Goal: Task Accomplishment & Management: Complete application form

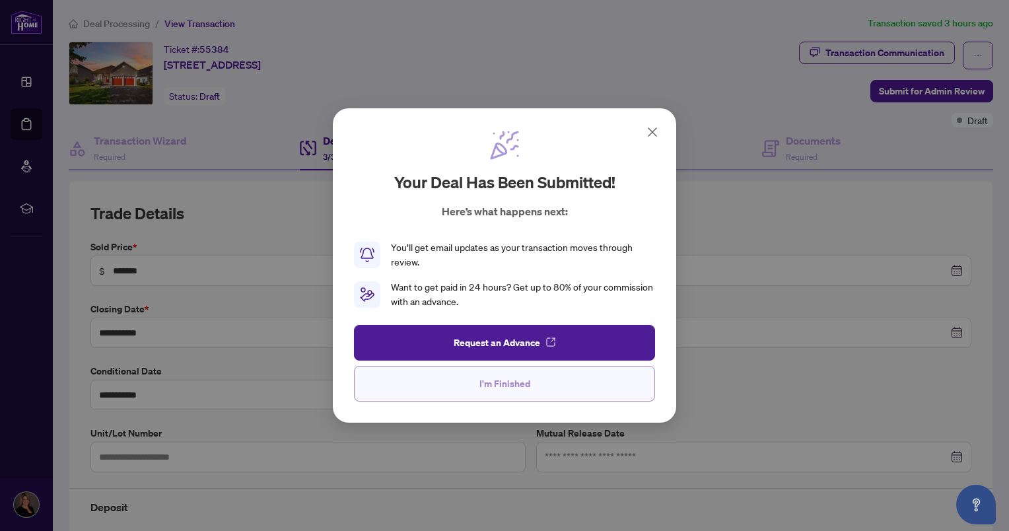
click at [458, 383] on button "I'm Finished" at bounding box center [504, 384] width 301 height 36
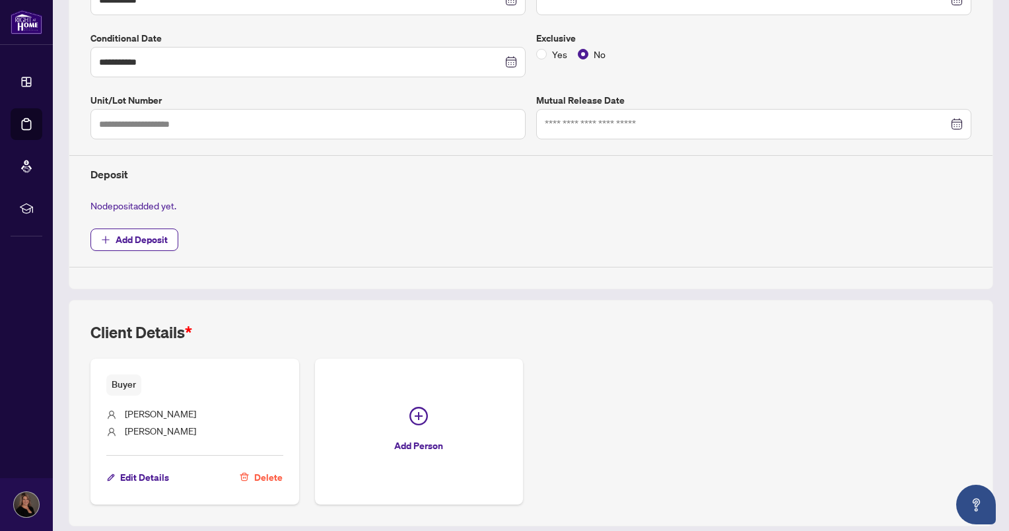
scroll to position [372, 0]
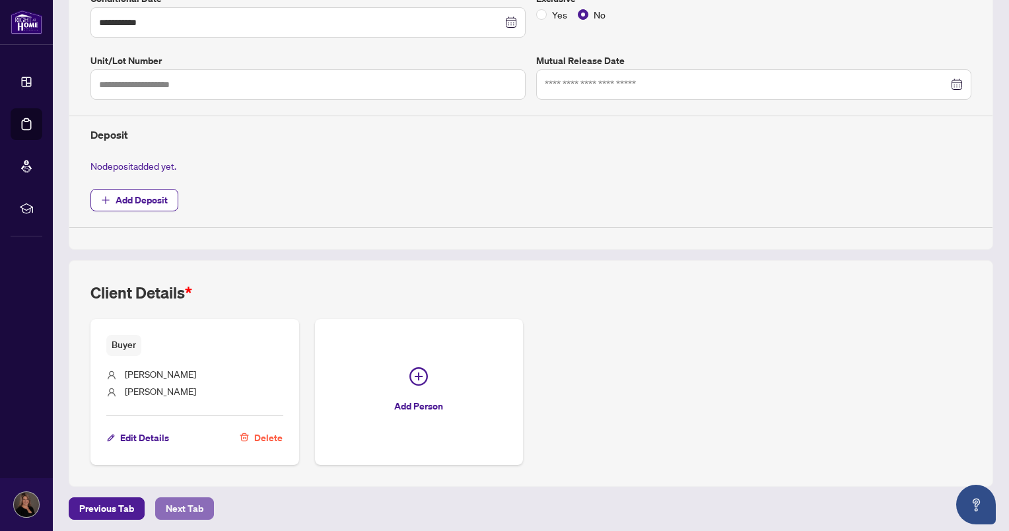
click at [191, 504] on span "Next Tab" at bounding box center [185, 508] width 38 height 21
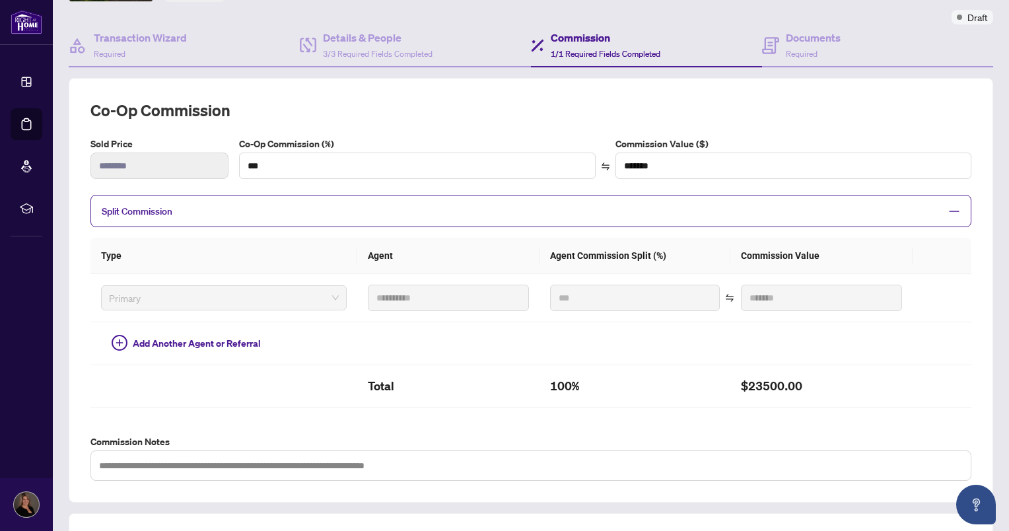
scroll to position [338, 0]
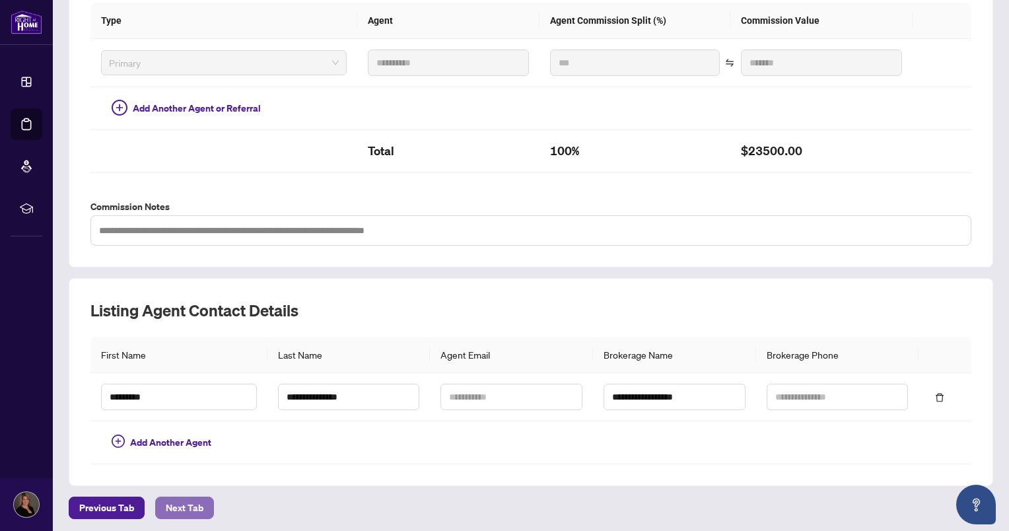
click at [181, 501] on span "Next Tab" at bounding box center [185, 507] width 38 height 21
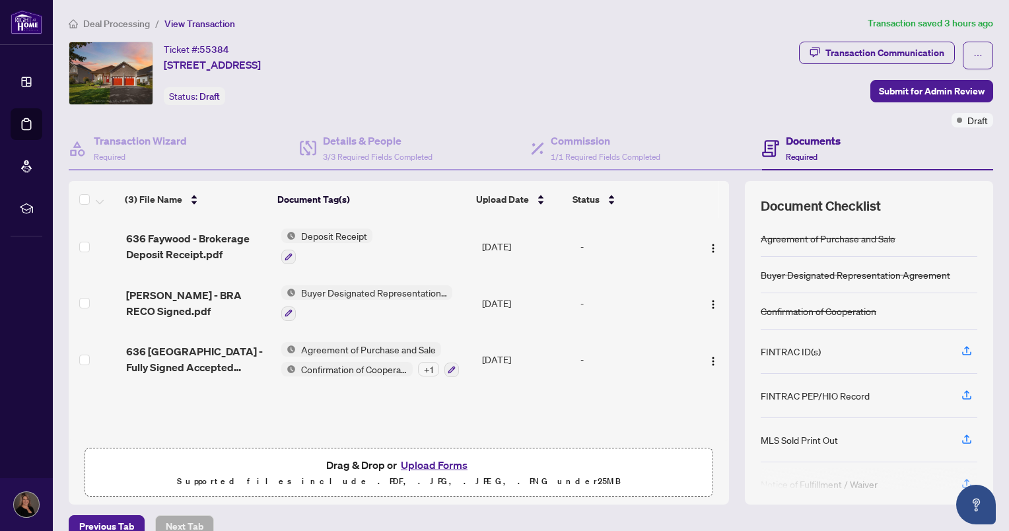
click at [413, 463] on button "Upload Forms" at bounding box center [434, 464] width 75 height 17
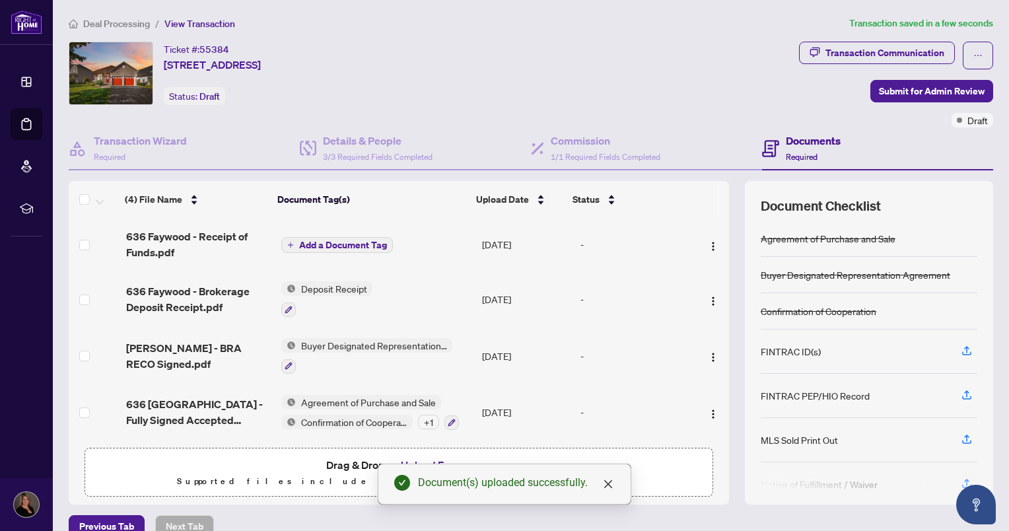
click at [330, 242] on span "Add a Document Tag" at bounding box center [343, 244] width 88 height 9
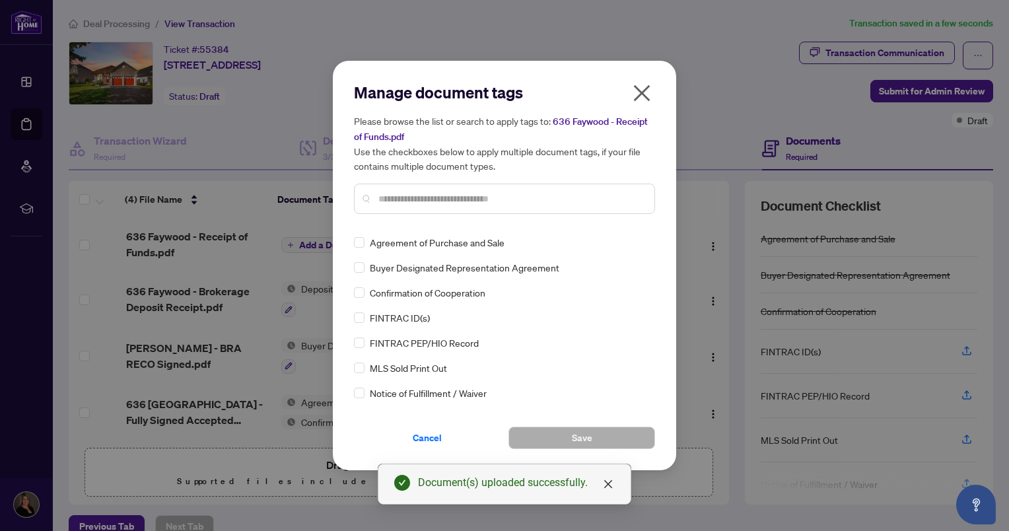
click at [383, 195] on input "text" at bounding box center [510, 198] width 265 height 15
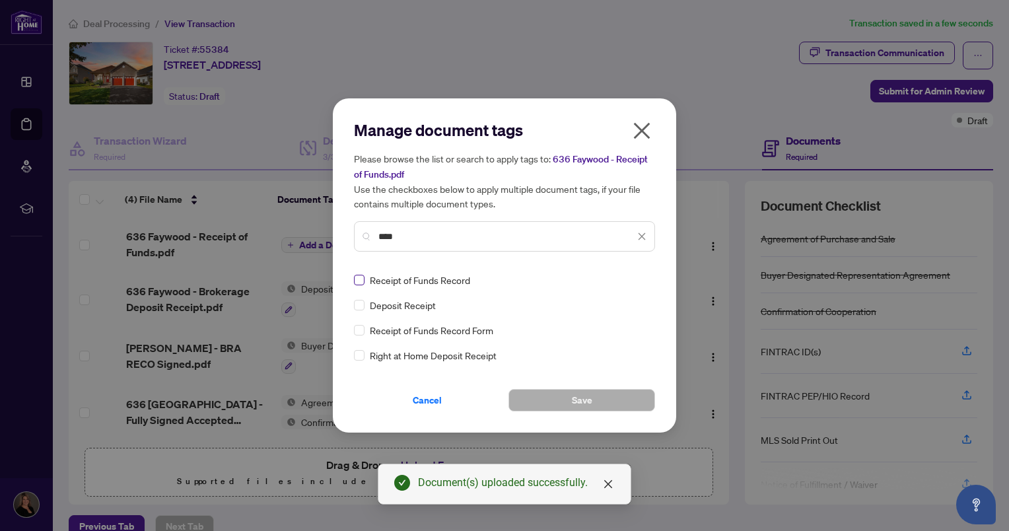
type input "****"
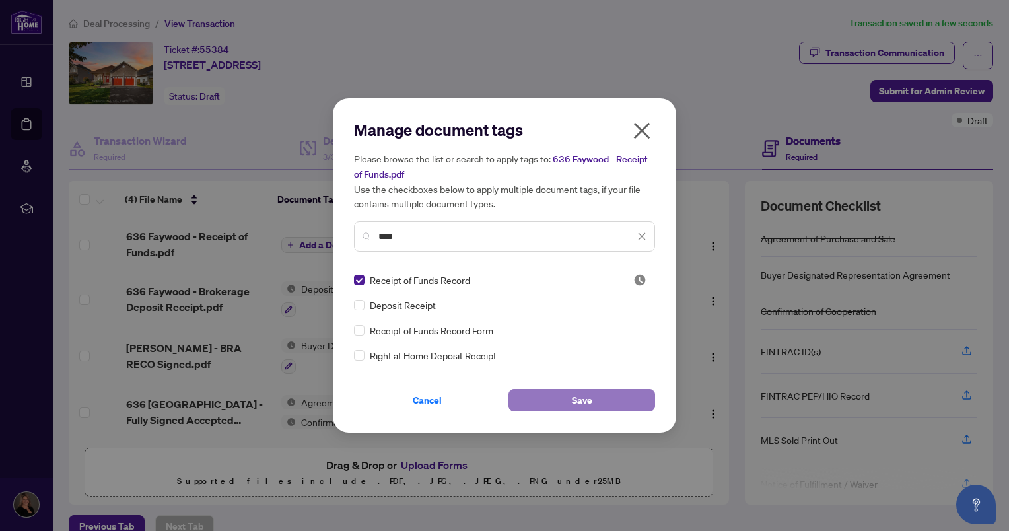
click at [529, 391] on button "Save" at bounding box center [581, 400] width 147 height 22
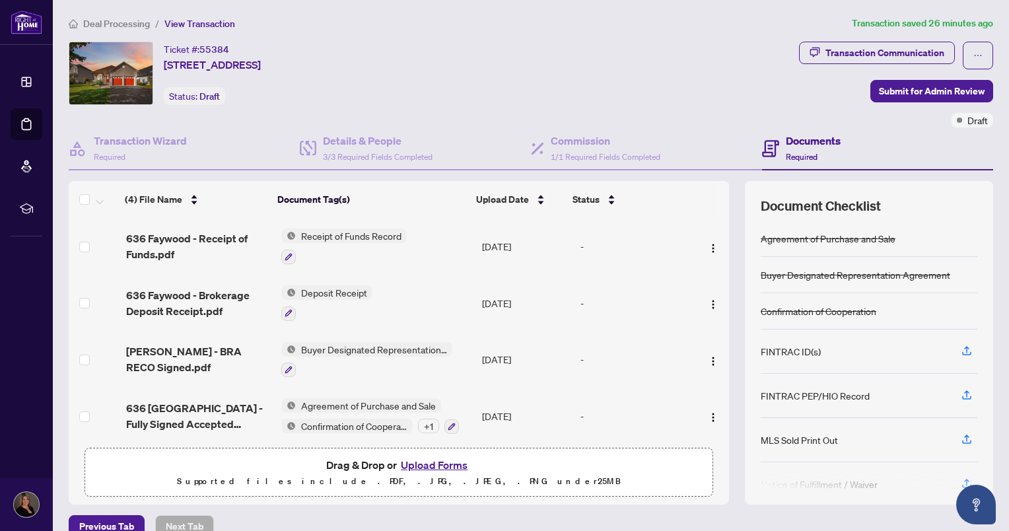
click at [423, 462] on button "Upload Forms" at bounding box center [434, 464] width 75 height 17
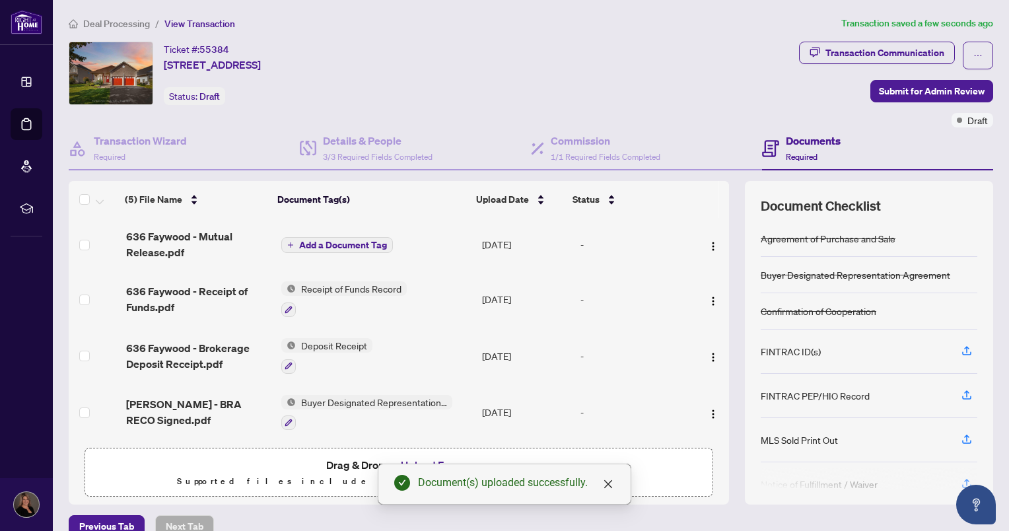
click at [343, 248] on span "Add a Document Tag" at bounding box center [343, 244] width 88 height 9
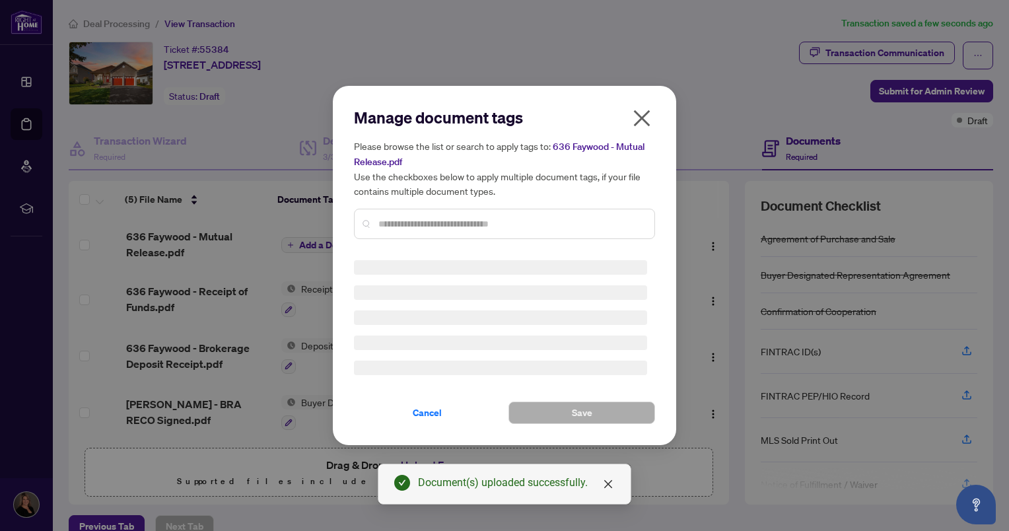
click at [382, 225] on div "Manage document tags Please browse the list or search to apply tags to: 636 Fay…" at bounding box center [504, 265] width 301 height 317
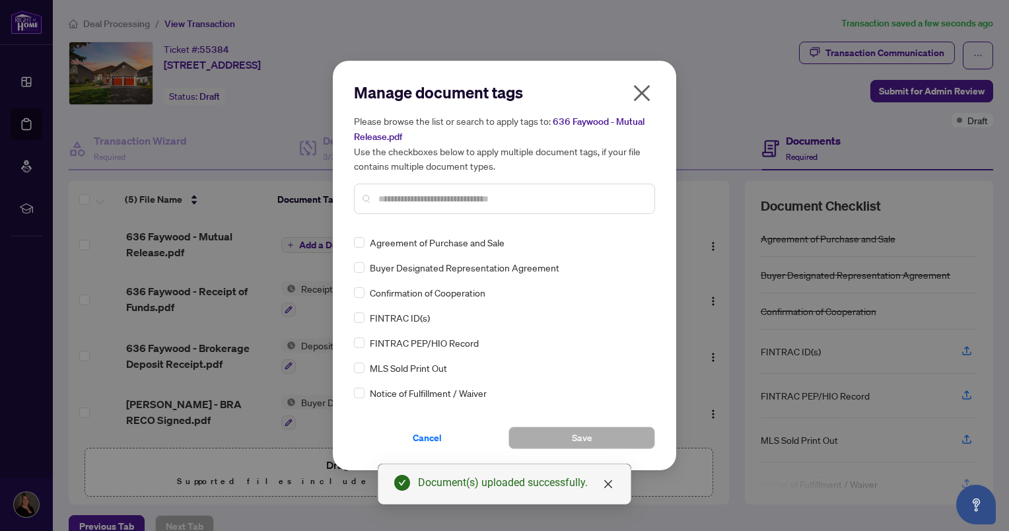
click at [389, 187] on div at bounding box center [504, 198] width 301 height 30
click at [389, 200] on input "text" at bounding box center [510, 198] width 265 height 15
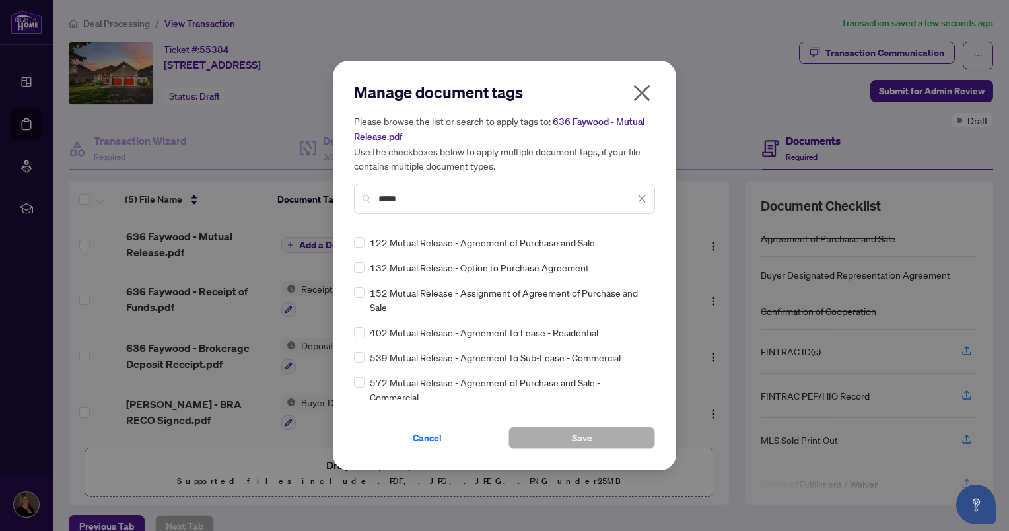
type input "*****"
click at [558, 442] on button "Save" at bounding box center [581, 437] width 147 height 22
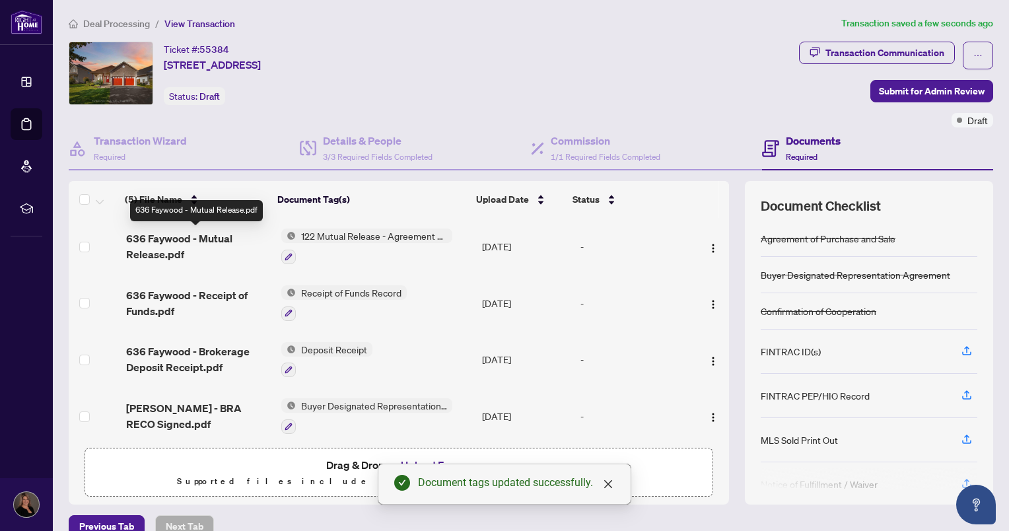
click at [150, 251] on span "636 Faywood - Mutual Release.pdf" at bounding box center [198, 246] width 145 height 32
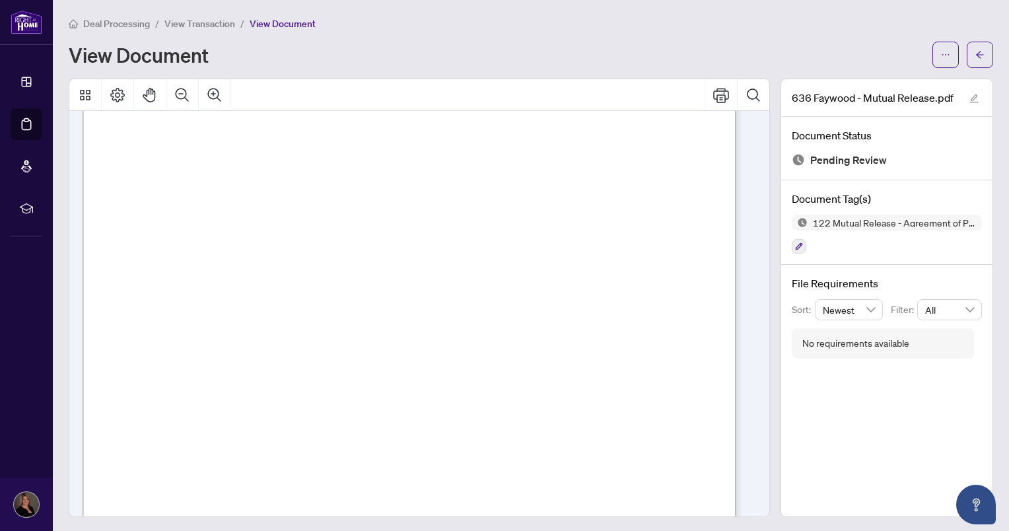
scroll to position [264, 0]
click at [193, 25] on span "View Transaction" at bounding box center [199, 24] width 71 height 12
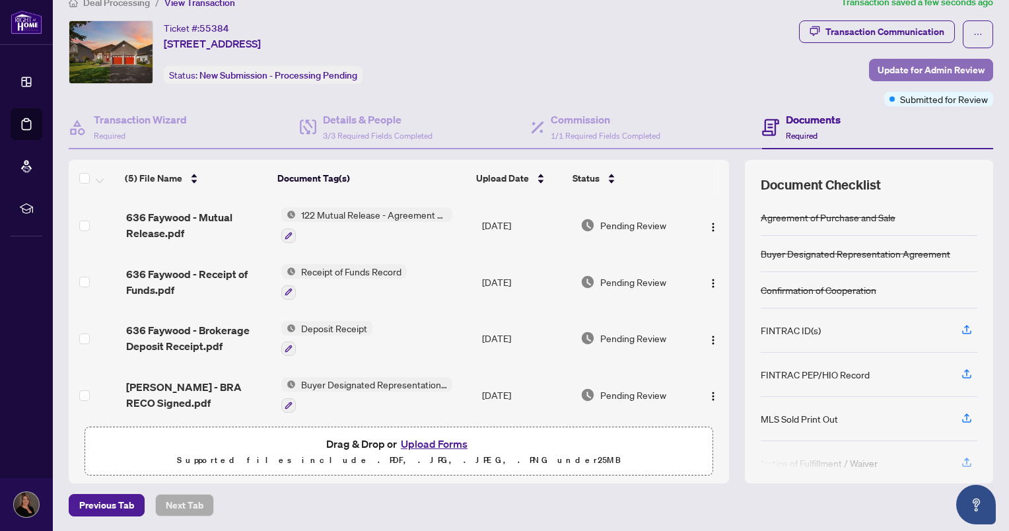
click at [892, 69] on span "Update for Admin Review" at bounding box center [930, 69] width 107 height 21
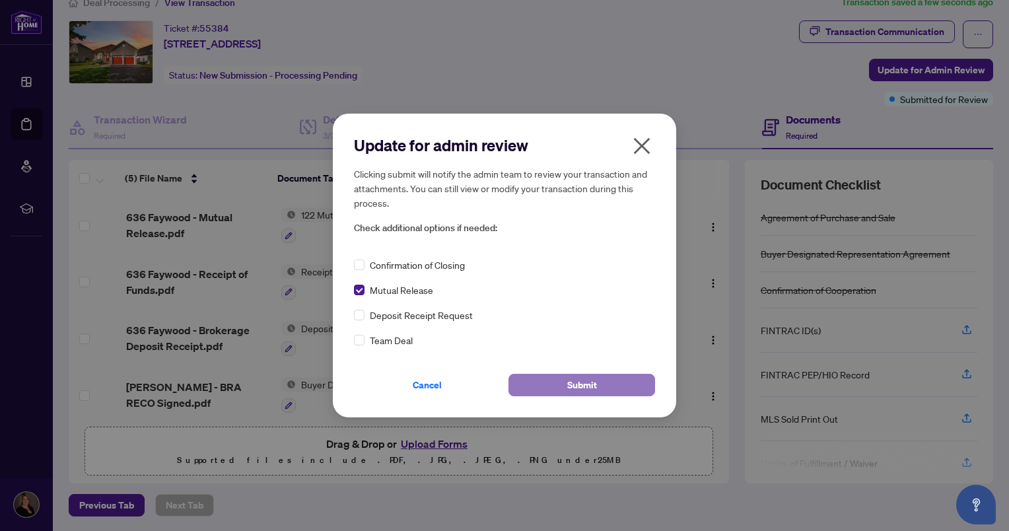
click at [526, 385] on button "Submit" at bounding box center [581, 385] width 147 height 22
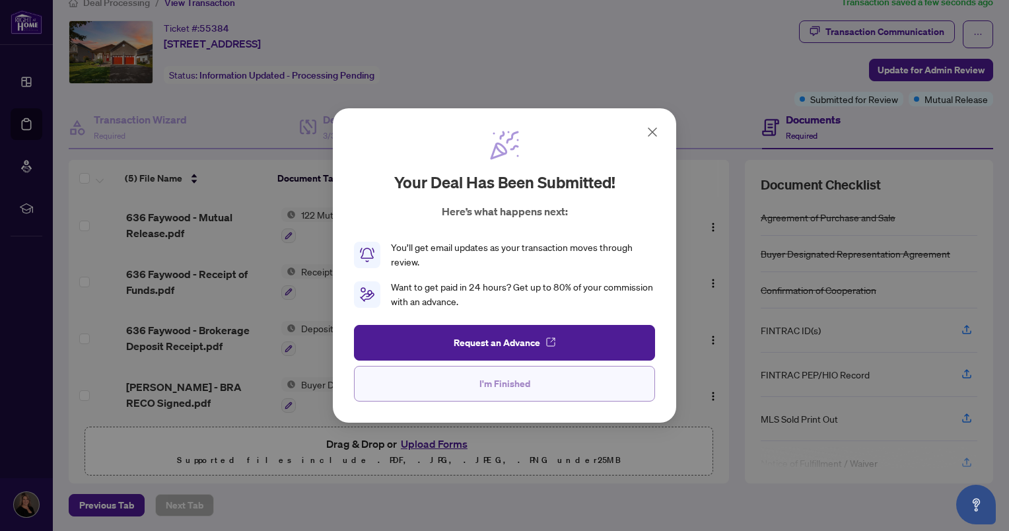
click at [507, 387] on span "I'm Finished" at bounding box center [504, 383] width 51 height 21
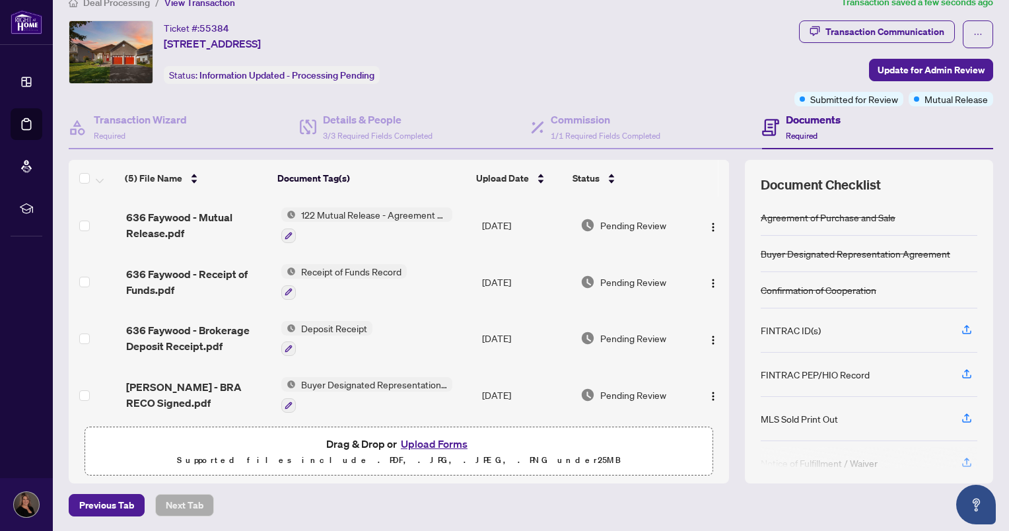
scroll to position [61, 0]
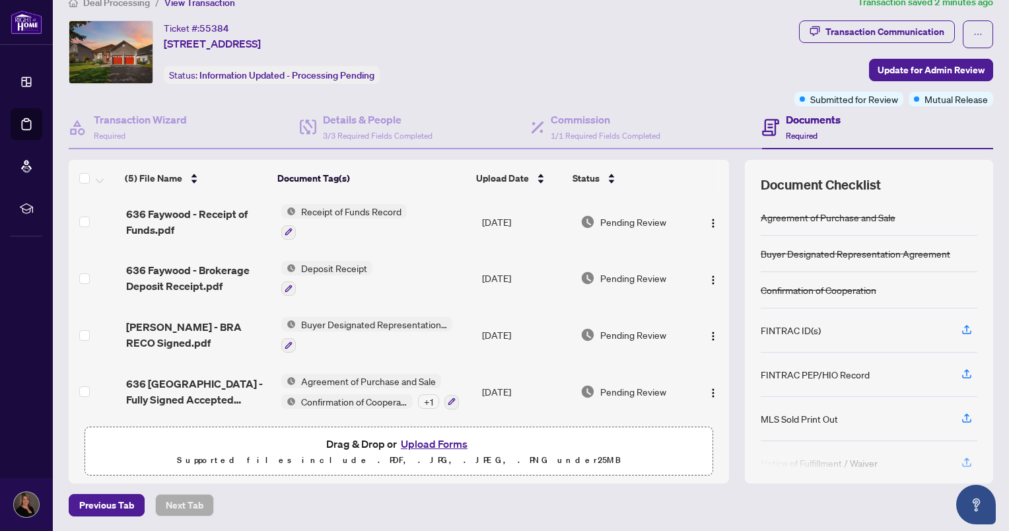
click at [422, 444] on button "Upload Forms" at bounding box center [434, 443] width 75 height 17
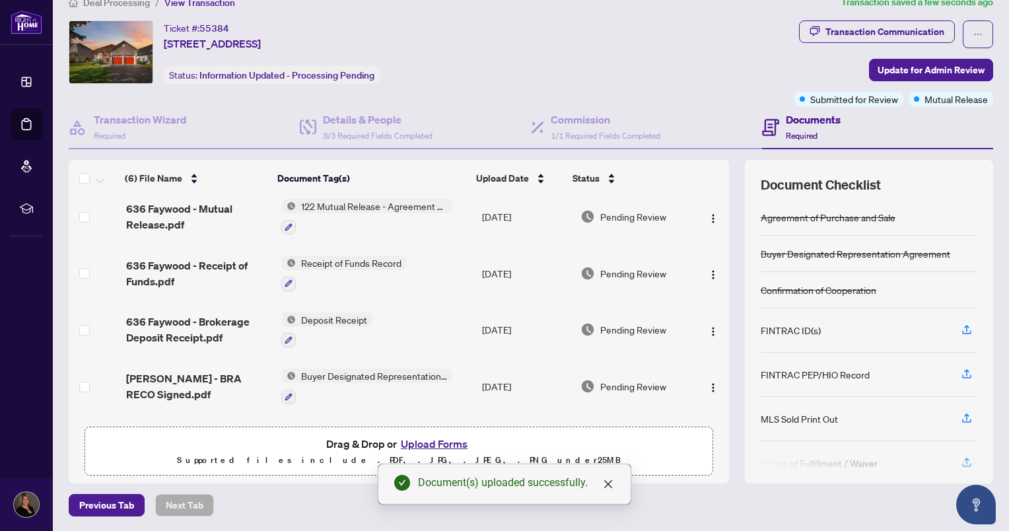
click at [415, 442] on button "Upload Forms" at bounding box center [434, 443] width 75 height 17
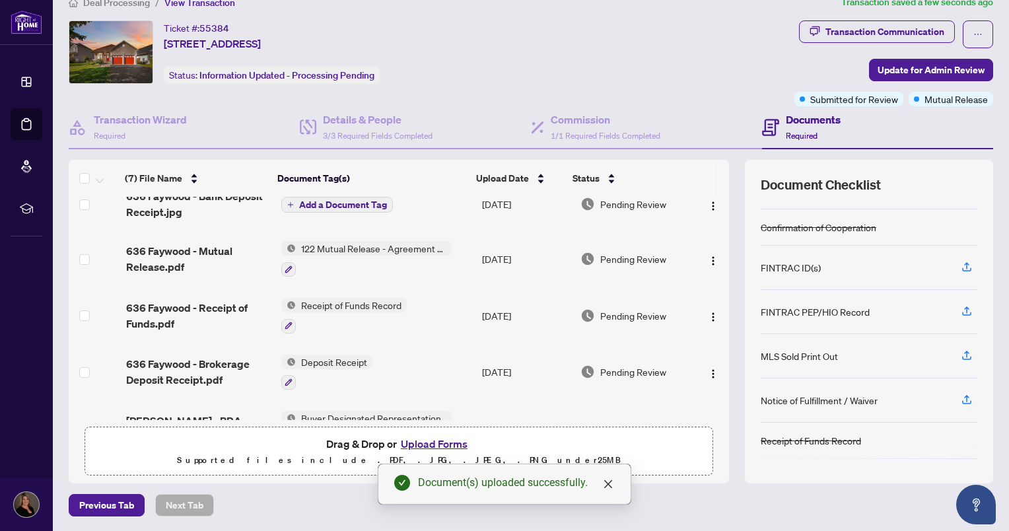
scroll to position [92, 0]
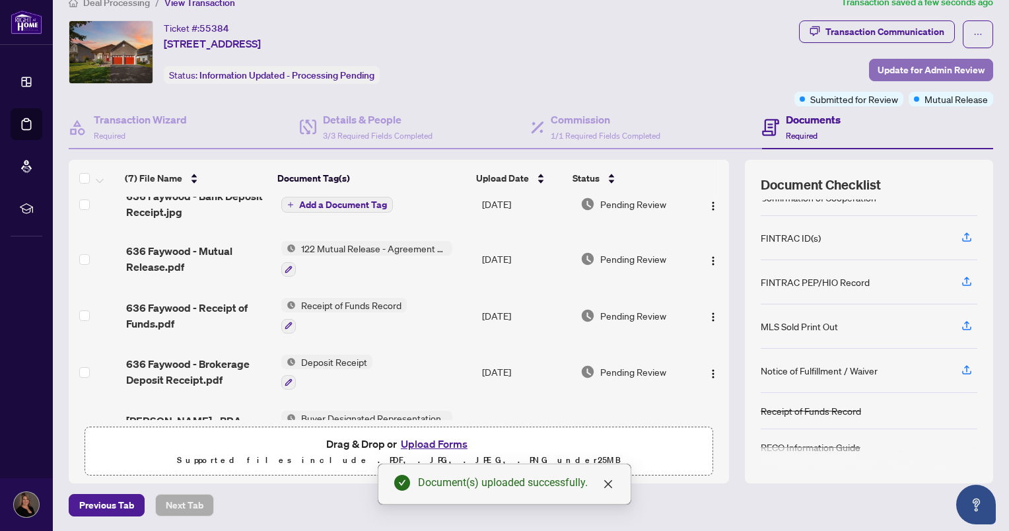
click at [923, 67] on span "Update for Admin Review" at bounding box center [930, 69] width 107 height 21
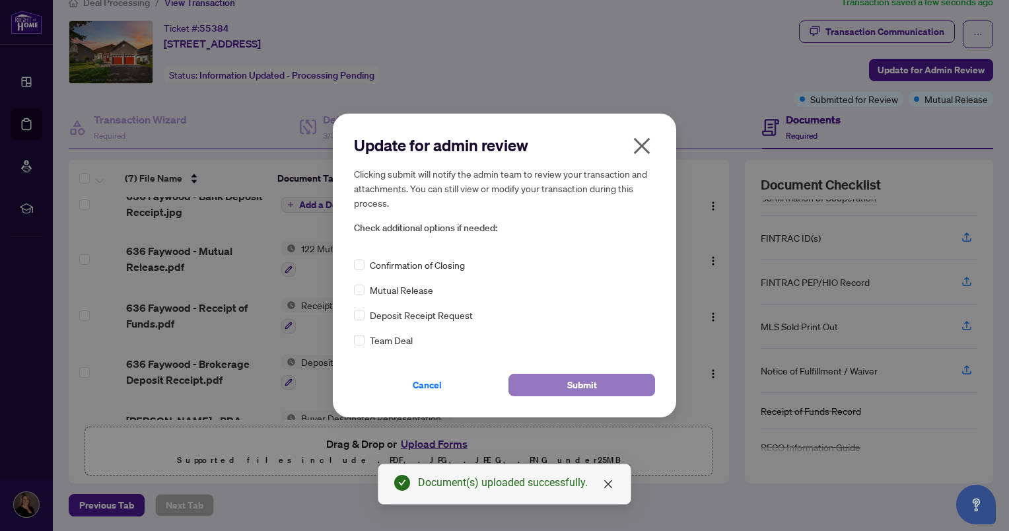
click at [574, 382] on span "Submit" at bounding box center [582, 384] width 30 height 21
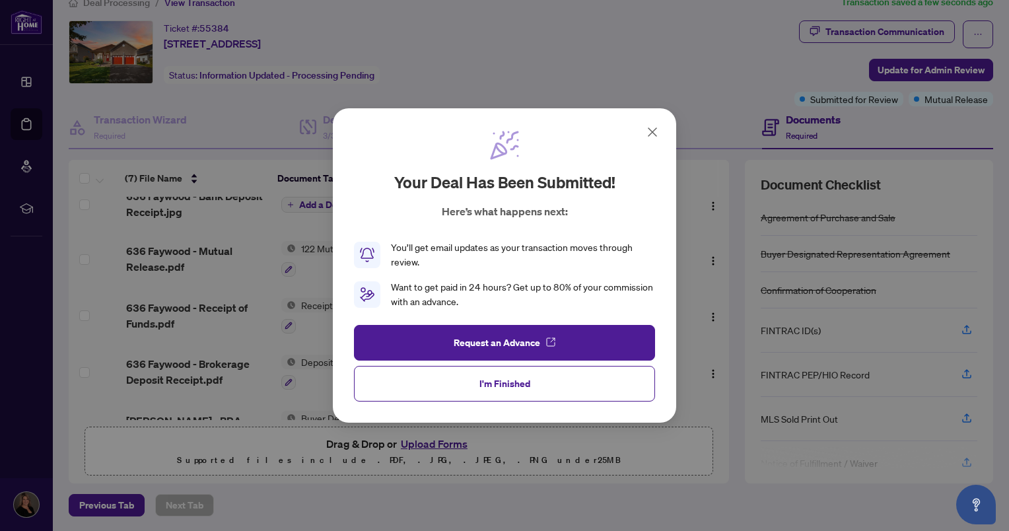
click at [652, 135] on icon at bounding box center [652, 132] width 16 height 16
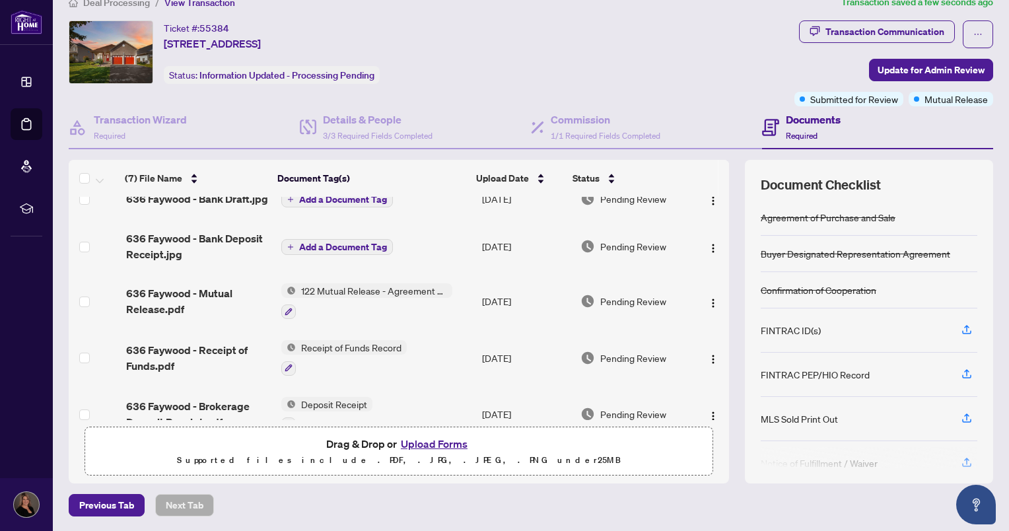
scroll to position [0, 0]
